Goal: Task Accomplishment & Management: Use online tool/utility

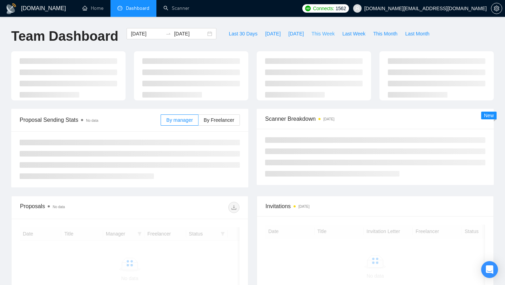
click at [308, 32] on button "This Week" at bounding box center [323, 33] width 31 height 11
type input "[DATE]"
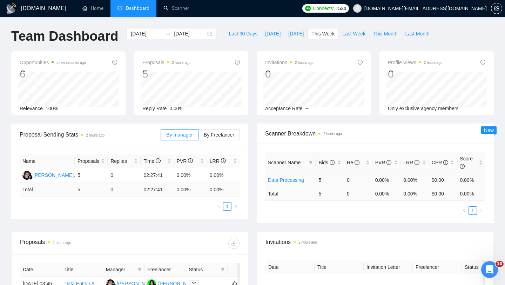
click at [281, 181] on link "Data Processing" at bounding box center [286, 180] width 36 height 6
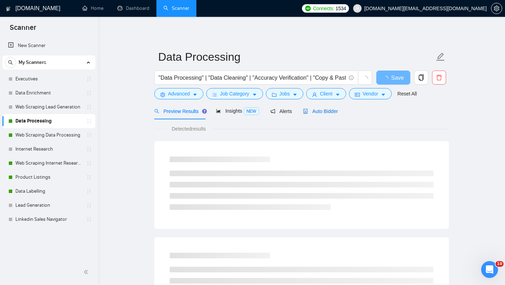
click at [315, 113] on span "Auto Bidder" at bounding box center [320, 111] width 35 height 6
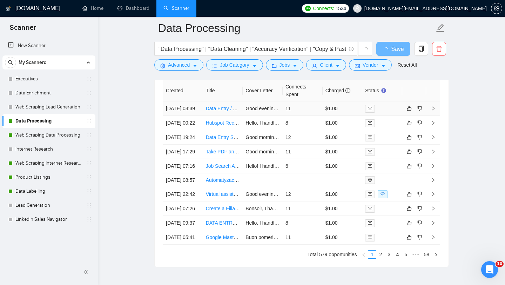
scroll to position [1696, 0]
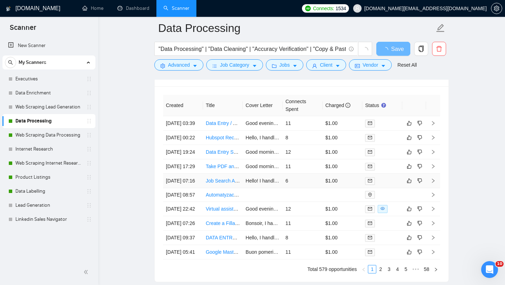
click at [219, 188] on td "Job Search Assistance for Freelancers" at bounding box center [223, 181] width 40 height 14
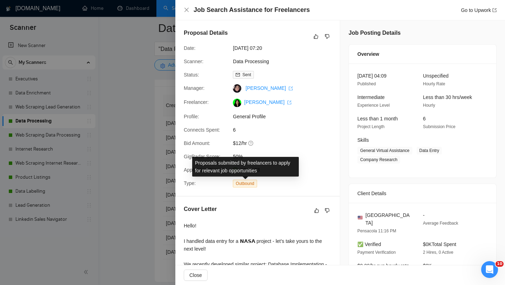
scroll to position [149, 0]
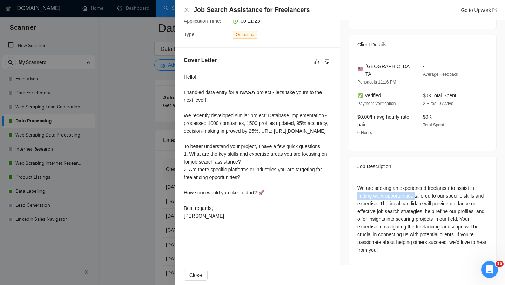
drag, startPoint x: 357, startPoint y: 188, endPoint x: 418, endPoint y: 189, distance: 61.1
click at [418, 189] on div "We are seeking an experienced freelancer to assist in finding work opportunitie…" at bounding box center [422, 220] width 147 height 89
drag, startPoint x: 446, startPoint y: 194, endPoint x: 433, endPoint y: 199, distance: 14.1
click at [433, 199] on div "We are seeking an experienced freelancer to assist in finding work opportunitie…" at bounding box center [423, 218] width 131 height 69
copy div "provide guidance on effective job search strategies"
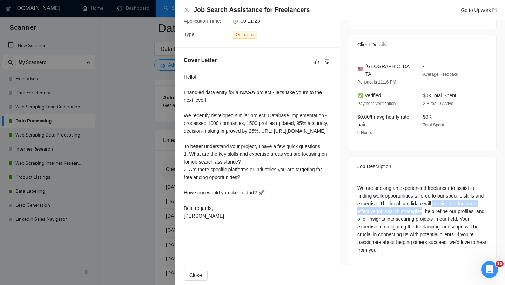
click at [460, 199] on div "We are seeking an experienced freelancer to assist in finding work opportunitie…" at bounding box center [423, 218] width 131 height 69
drag, startPoint x: 446, startPoint y: 196, endPoint x: 375, endPoint y: 211, distance: 72.4
click at [375, 211] on div "We are seeking an experienced freelancer to assist in finding work opportunitie…" at bounding box center [423, 218] width 131 height 69
copy div "provide guidance on effective job search strategies, help refine our profiles,"
click at [162, 226] on div at bounding box center [252, 142] width 505 height 285
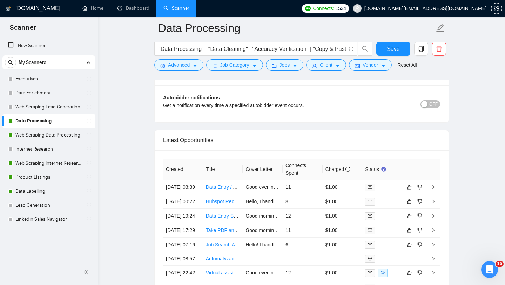
click at [172, 72] on form "Data Processing "Data Processing" | "Data Cleaning" | "Accuracy Verification" |…" at bounding box center [301, 45] width 295 height 57
click at [171, 68] on span "Advanced" at bounding box center [179, 65] width 22 height 8
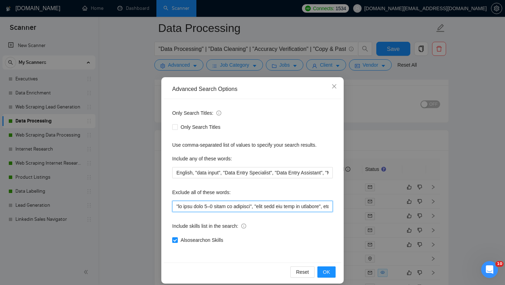
click at [175, 206] on input "text" at bounding box center [252, 206] width 161 height 11
paste input "provide guidance on effective job search strategies, help refine our profiles,"
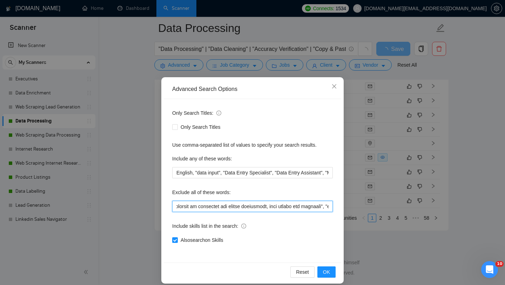
scroll to position [0, 24]
click at [270, 207] on input "text" at bounding box center [252, 206] width 161 height 11
drag, startPoint x: 262, startPoint y: 206, endPoint x: 109, endPoint y: 198, distance: 152.9
click at [109, 198] on div "Advanced Search Options Only Search Titles: Only Search Titles Use comma-separa…" at bounding box center [252, 142] width 505 height 285
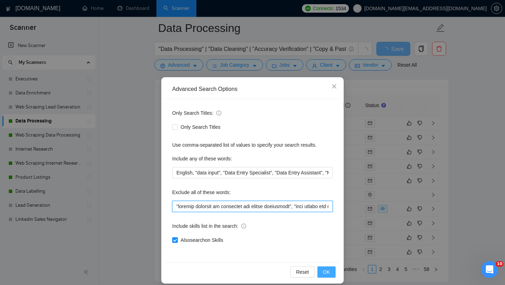
type input ""loremip dolorsit am consectet adi elitse doeiusmodt", "inci utlabo etd magnaal…"
click at [335, 271] on button "OK" at bounding box center [327, 271] width 18 height 11
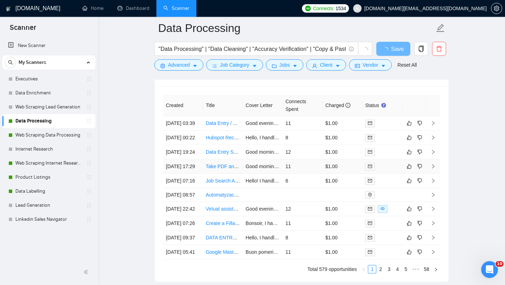
click at [220, 174] on td "Take PDF and Turn Into Editable Google Sheet/Form/Doc" at bounding box center [223, 166] width 40 height 14
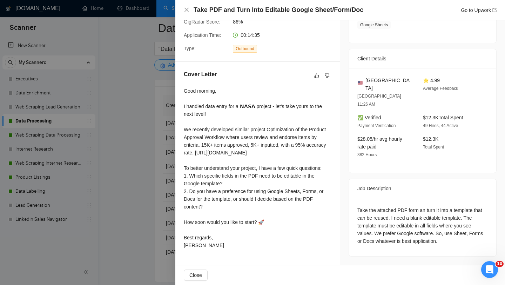
click at [126, 161] on div at bounding box center [252, 142] width 505 height 285
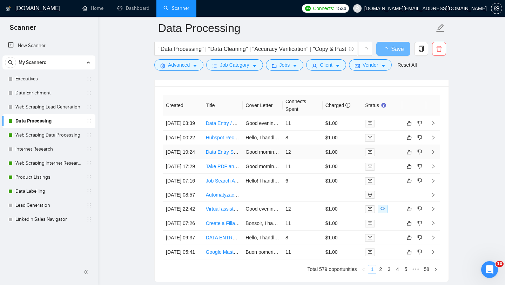
click at [219, 159] on td "Data Entry Specialist for [GEOGRAPHIC_DATA] Software & Tech Companies" at bounding box center [223, 152] width 40 height 14
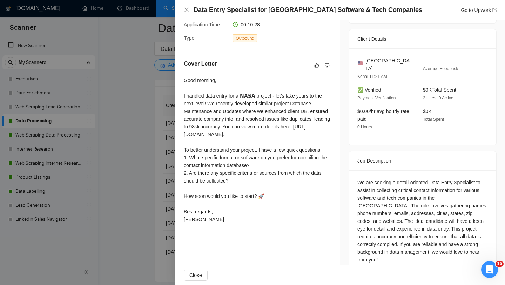
scroll to position [155, 0]
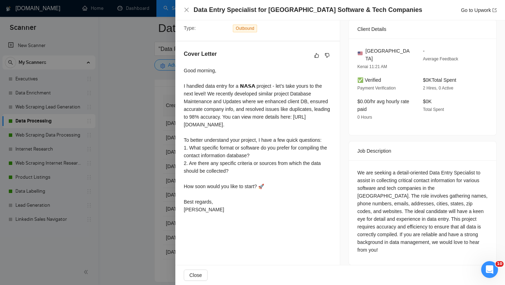
click at [159, 179] on div at bounding box center [252, 142] width 505 height 285
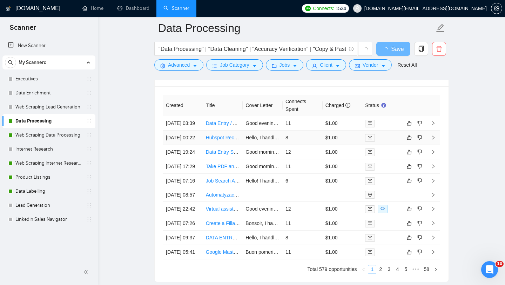
click at [235, 145] on td "Hubspot Record Migration to a New Object" at bounding box center [223, 138] width 40 height 14
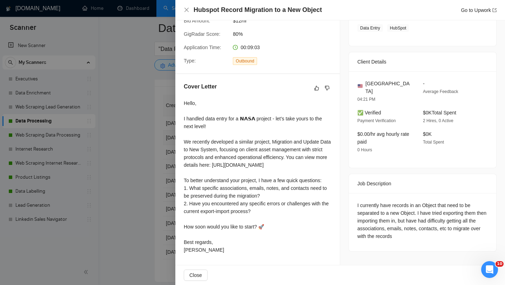
scroll to position [138, 0]
click at [178, 159] on div "Cover Letter Hello, I handled data entry for a 𝗡𝗔𝗦𝗔 project - let’s take yours …" at bounding box center [257, 169] width 165 height 191
click at [120, 172] on div at bounding box center [252, 142] width 505 height 285
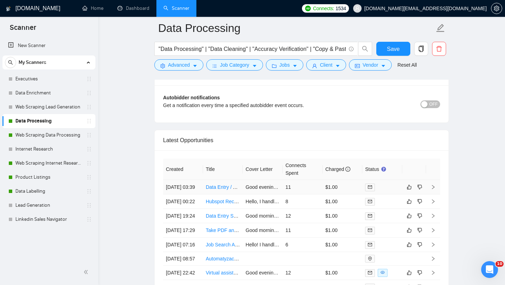
click at [216, 194] on td "Data Entry / Administrative" at bounding box center [223, 187] width 40 height 14
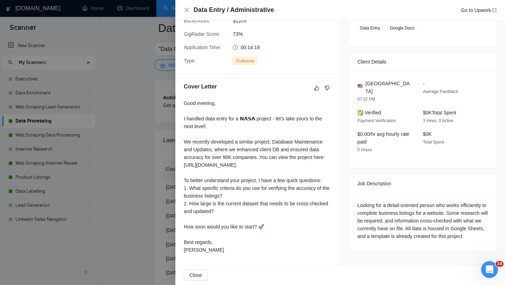
click at [159, 170] on div at bounding box center [252, 142] width 505 height 285
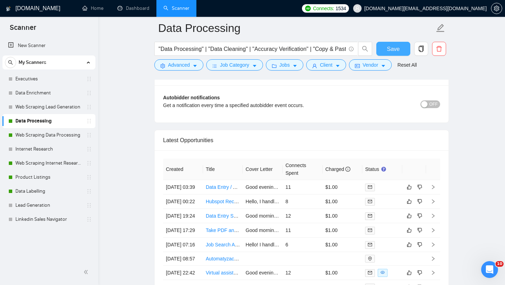
click at [387, 46] on button "Save" at bounding box center [394, 49] width 34 height 14
